Goal: Find specific page/section

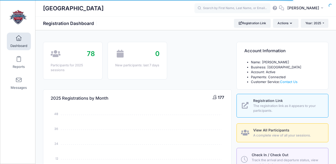
select select
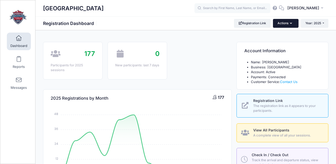
click at [288, 21] on button "Actions" at bounding box center [285, 23] width 25 height 9
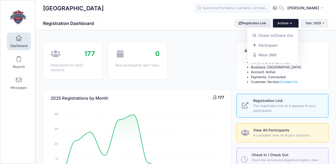
click at [288, 21] on button "Actions" at bounding box center [285, 23] width 25 height 9
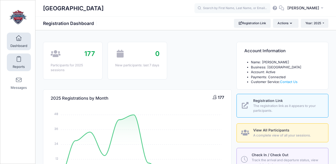
click at [19, 60] on span at bounding box center [19, 60] width 0 height 6
